Goal: Understand process/instructions: Learn how to perform a task or action

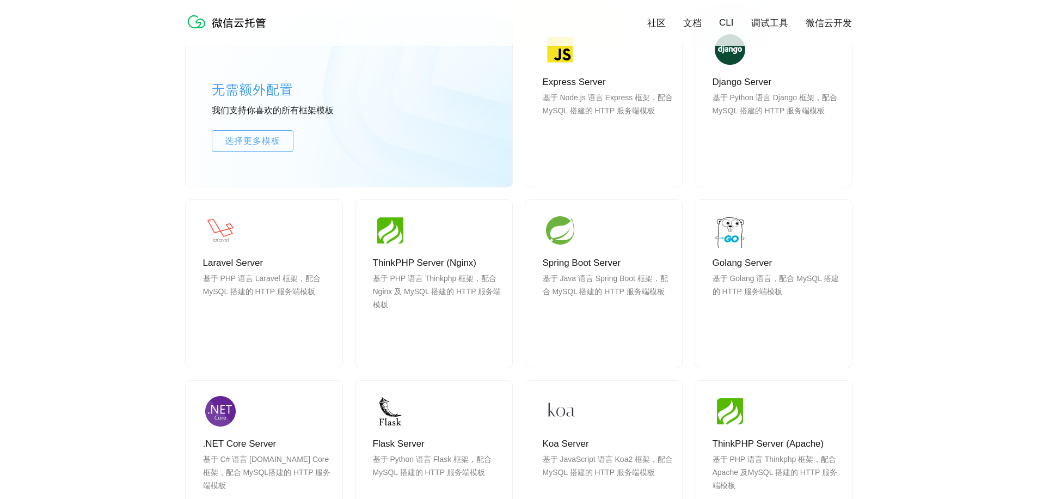
scroll to position [950, 0]
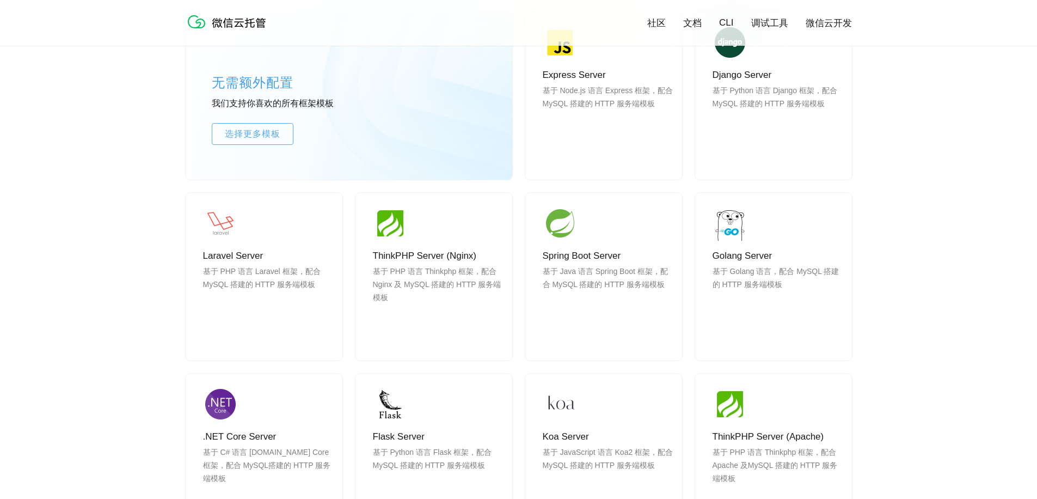
click at [686, 24] on link "文档" at bounding box center [692, 23] width 19 height 13
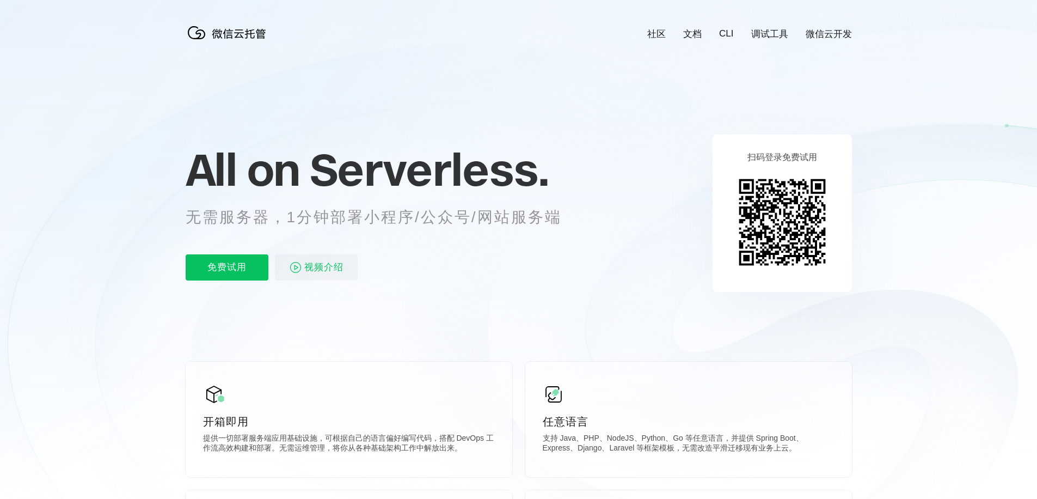
scroll to position [0, 1936]
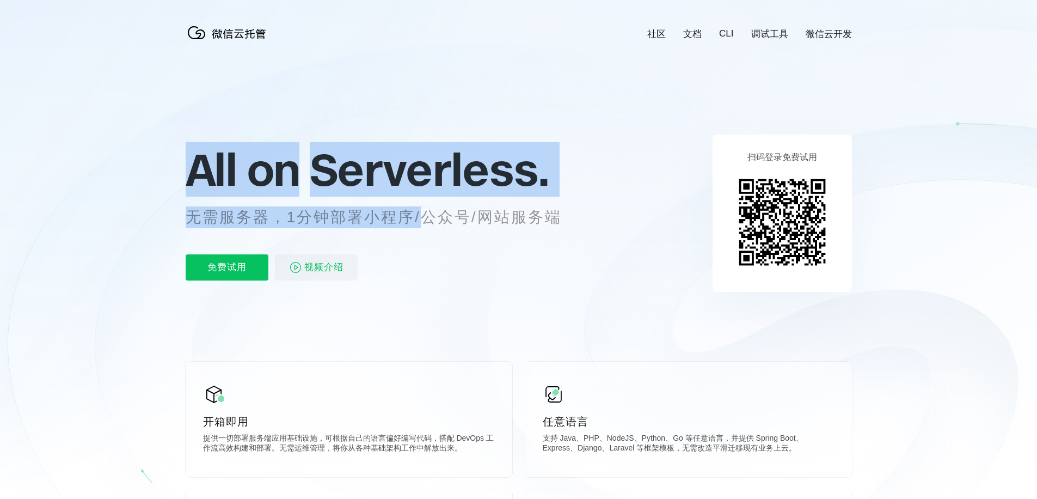
drag, startPoint x: 197, startPoint y: 166, endPoint x: 422, endPoint y: 213, distance: 229.6
click at [422, 213] on div "All on Serverless. 无需服务器，1分钟部署小程序/公众号/网站服务端 免费试用 视频介绍" at bounding box center [387, 213] width 403 height 158
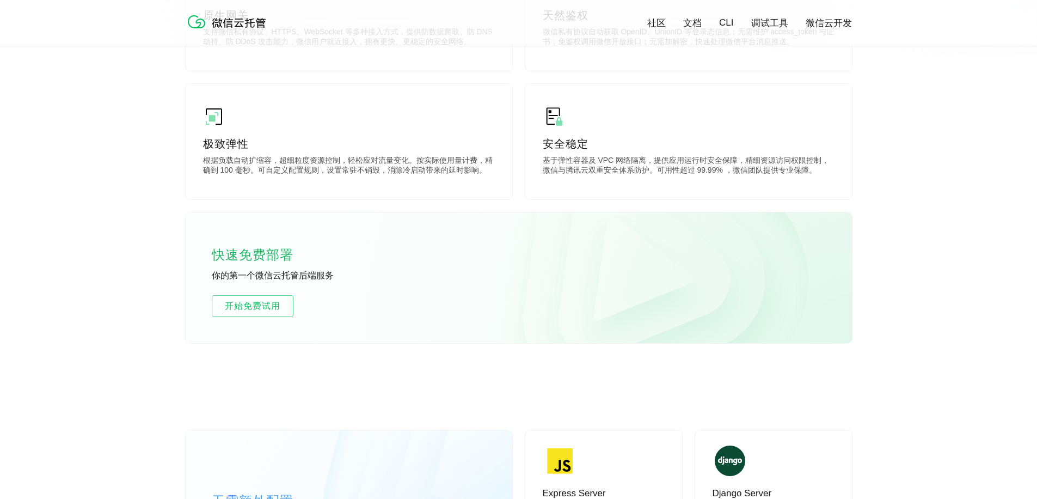
scroll to position [526, 0]
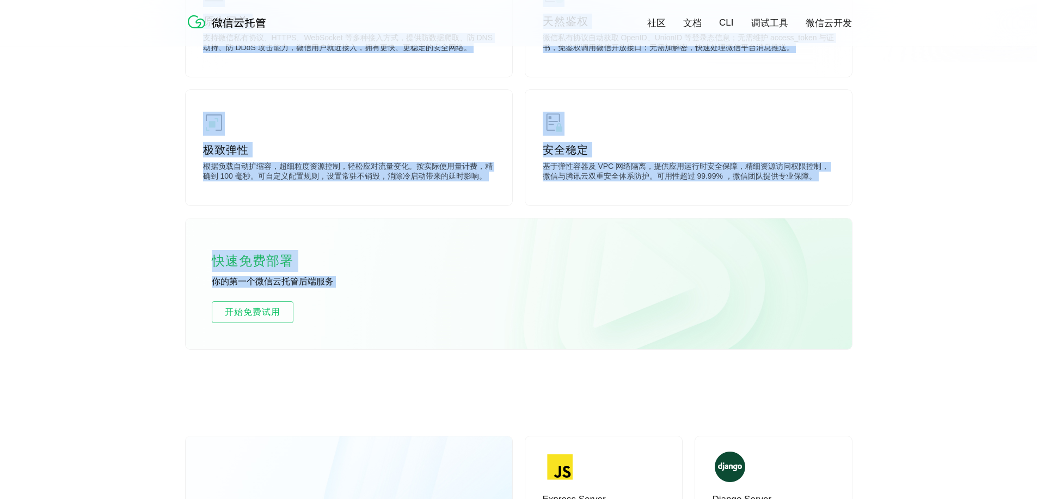
click at [406, 297] on div "快速免费部署 你的第一个微信云托管后端服务 开始免费试用" at bounding box center [519, 283] width 666 height 131
copy div "All on Serverless. 无需服务器，1分钟部署小程序/公众号/网站服务端 免费试用 视频介绍 扫码登录免费试用 开箱即用 提供一切部署服务端应用…"
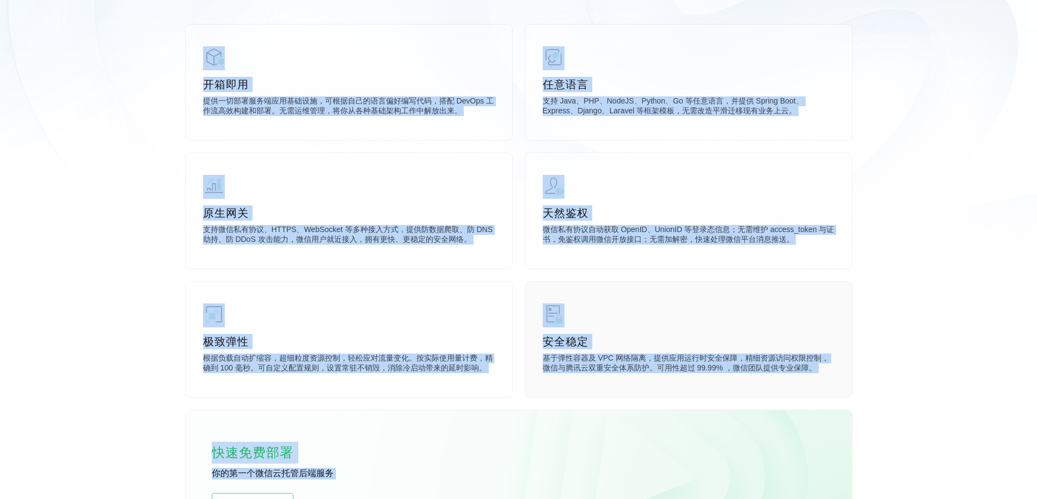
scroll to position [0, 0]
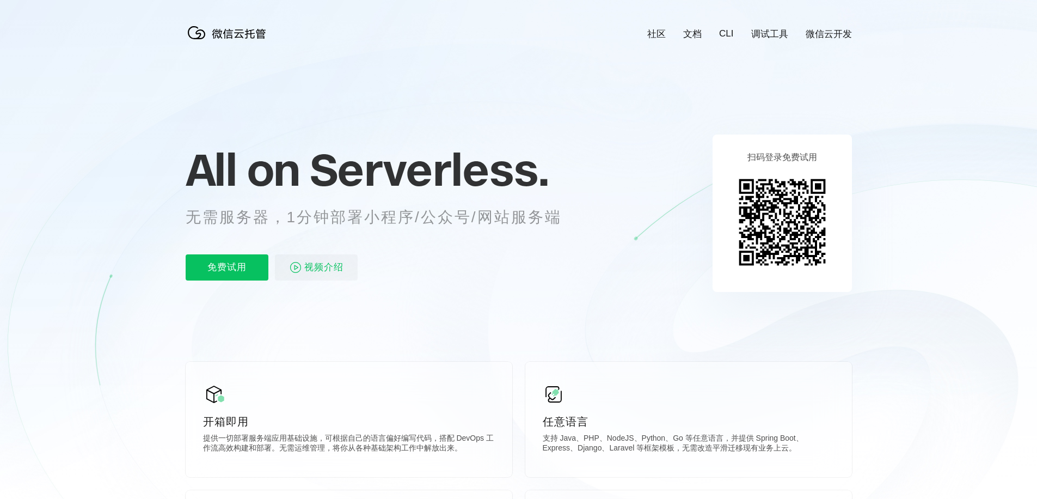
click at [676, 108] on icon at bounding box center [518, 294] width 1045 height 588
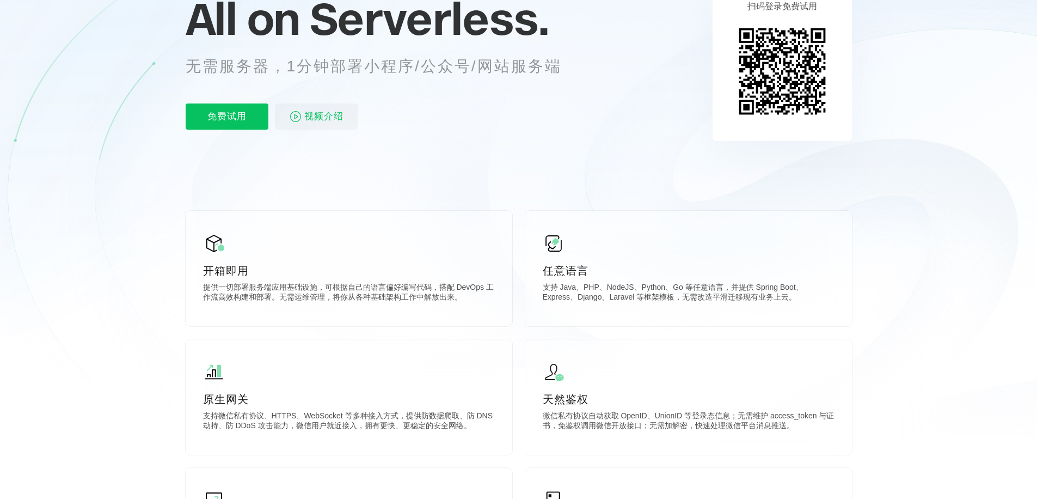
scroll to position [235, 0]
